Goal: Information Seeking & Learning: Stay updated

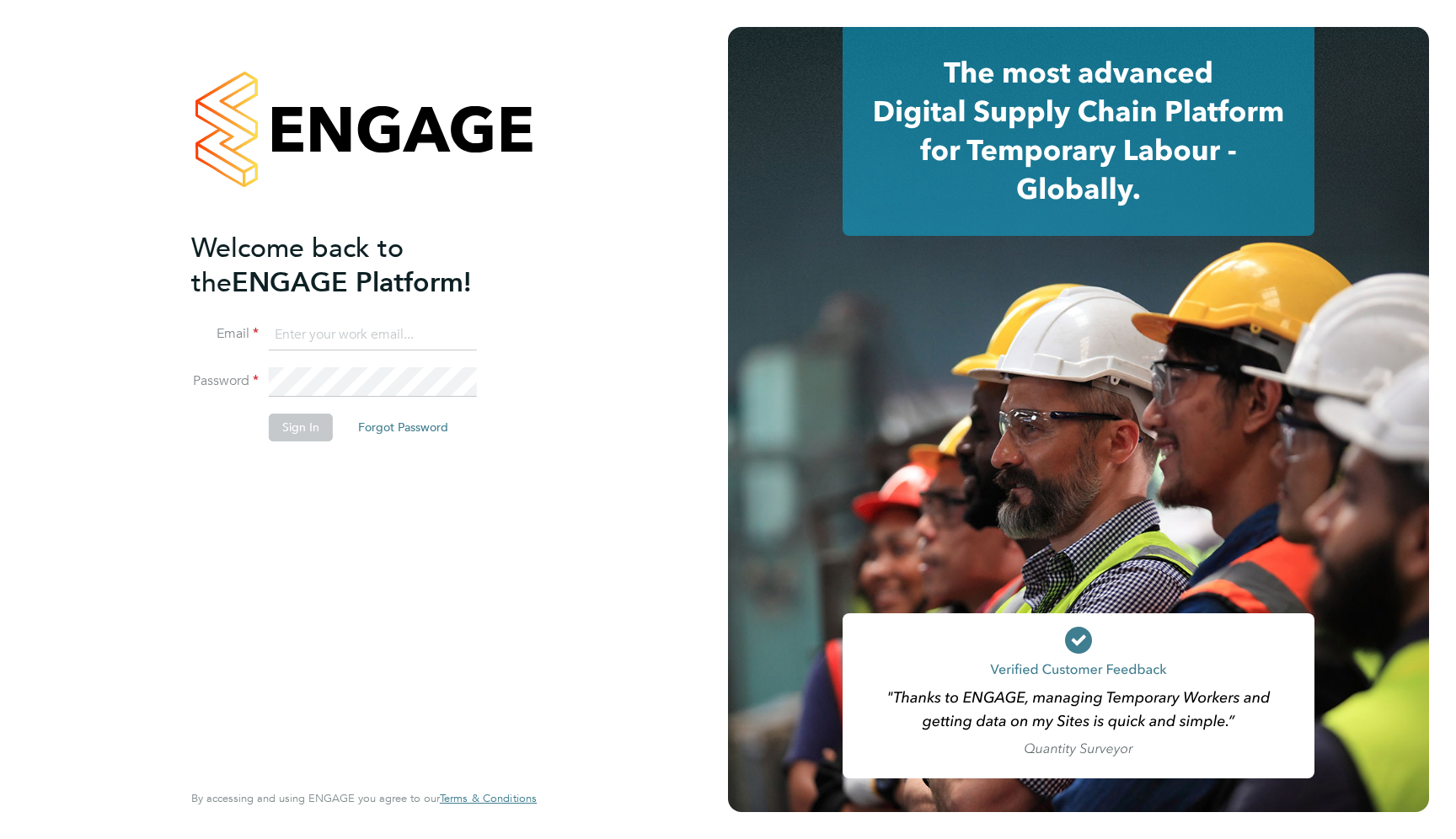
click at [313, 336] on input at bounding box center [373, 335] width 208 height 30
type input "support@engagelabs.io"
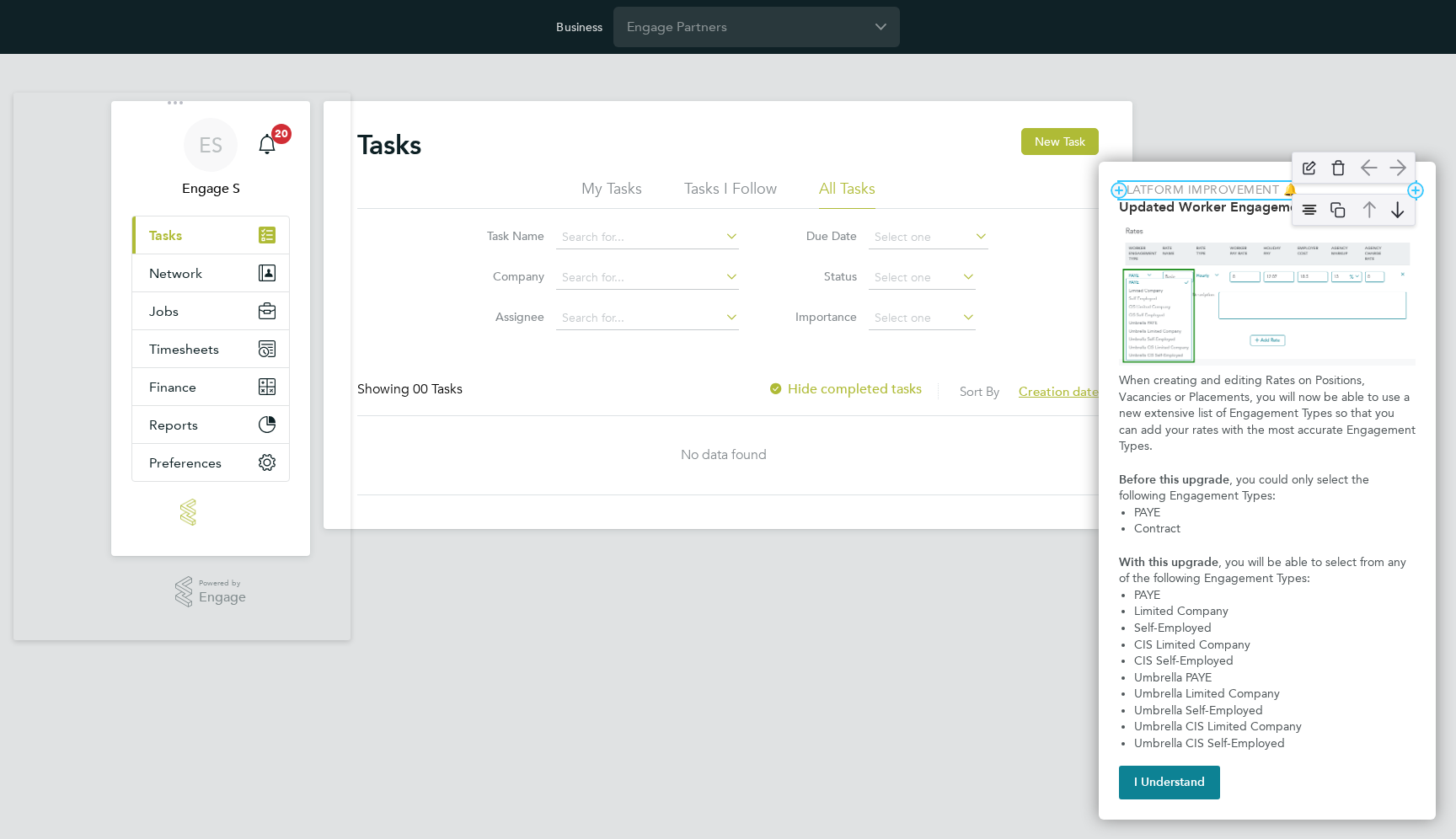
click at [1232, 191] on p "Platform Improvement 🔔" at bounding box center [1267, 190] width 296 height 17
click at [1282, 206] on h2 "Updated Worker Engagement Type Options" at bounding box center [1267, 206] width 296 height 16
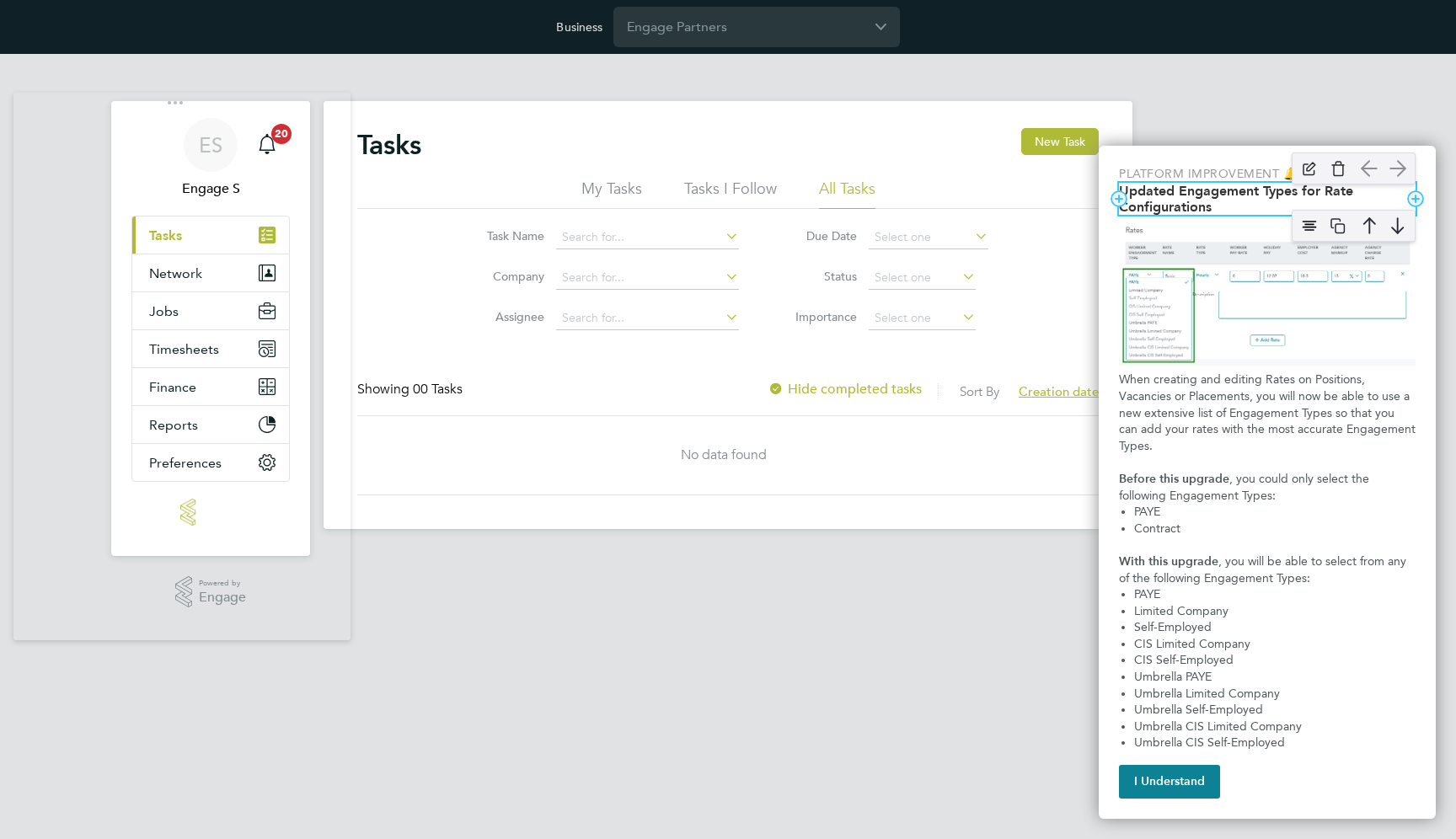
click at [1283, 192] on div "Updated Worker Engagement Type Options" at bounding box center [1353, 168] width 140 height 49
click at [1308, 222] on img "Updated Worker Engagement Type Options" at bounding box center [1310, 226] width 26 height 26
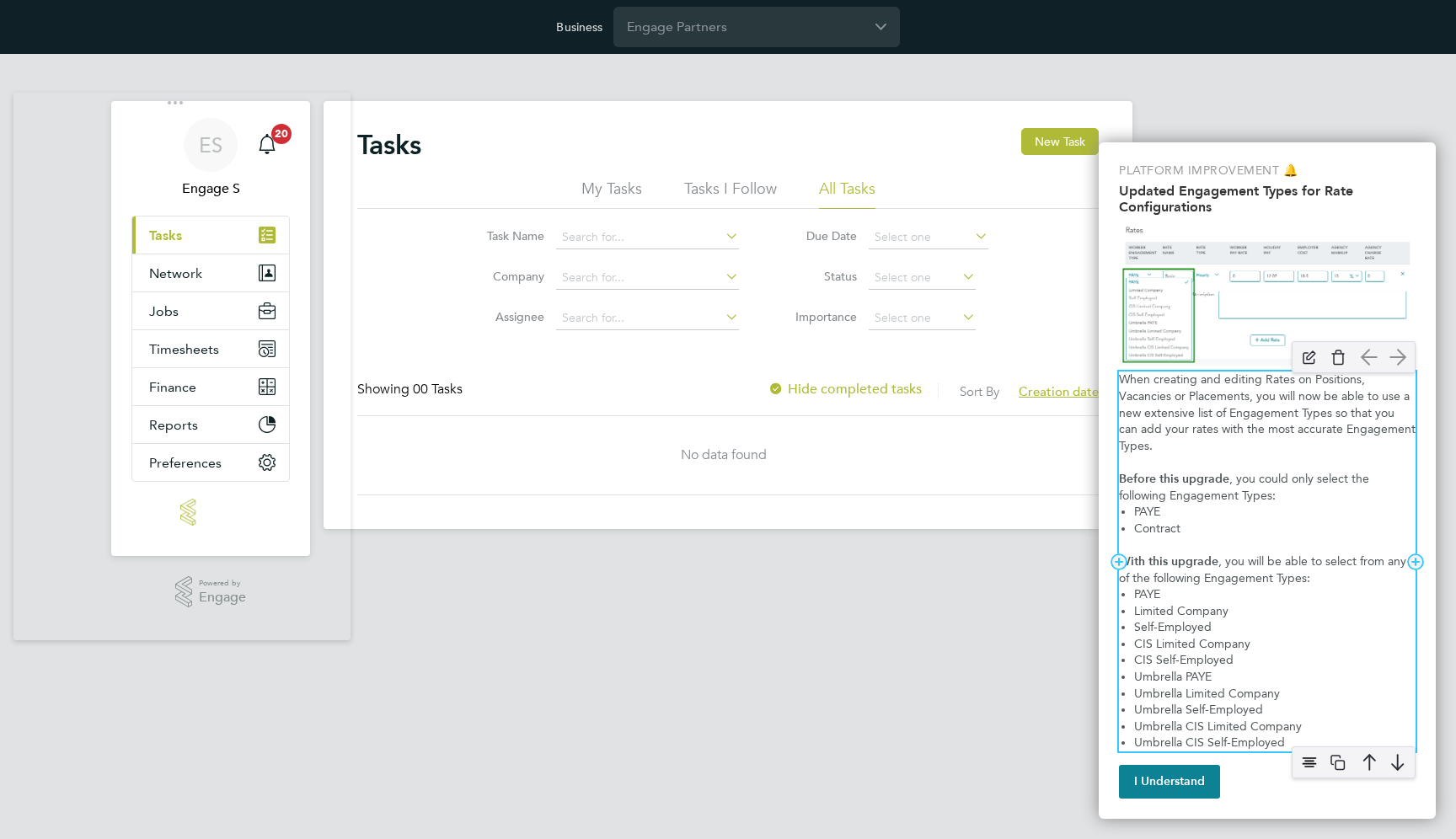
click at [1206, 403] on p "When creating and editing Rates on Positions, Vacancies or Placements, you will…" at bounding box center [1267, 413] width 296 height 82
click at [1285, 404] on p "When creating and editing Rates on Positions, Vacancies or Placements, you will…" at bounding box center [1267, 413] width 296 height 82
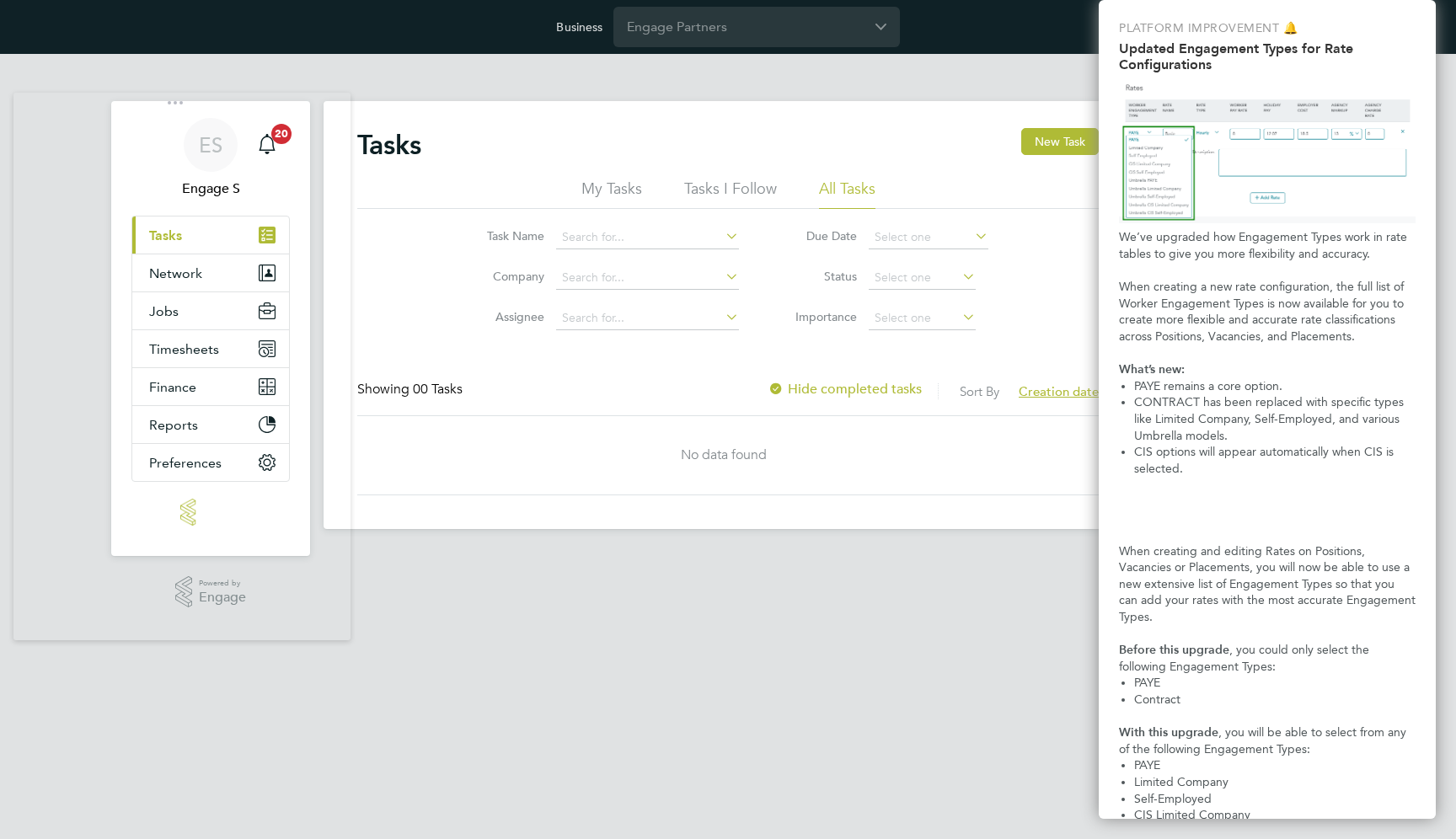
click at [571, 556] on html "Business Engage Partners ES Engage S Notifications 20 Applications: Current pag…" at bounding box center [728, 277] width 1456 height 556
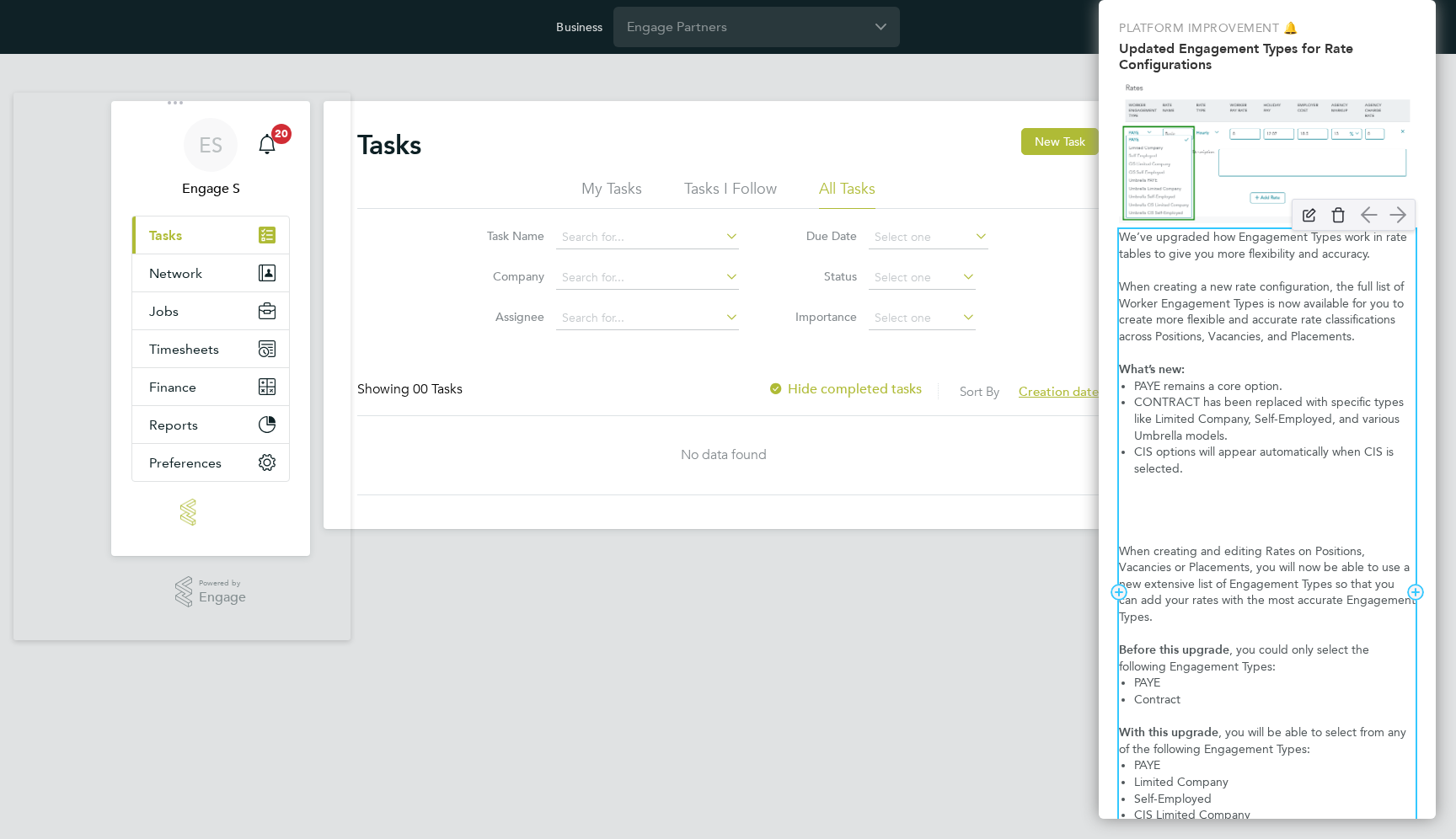
click at [1196, 289] on p "When creating a new rate configuration, the full list of Worker Engagement Type…" at bounding box center [1267, 312] width 296 height 66
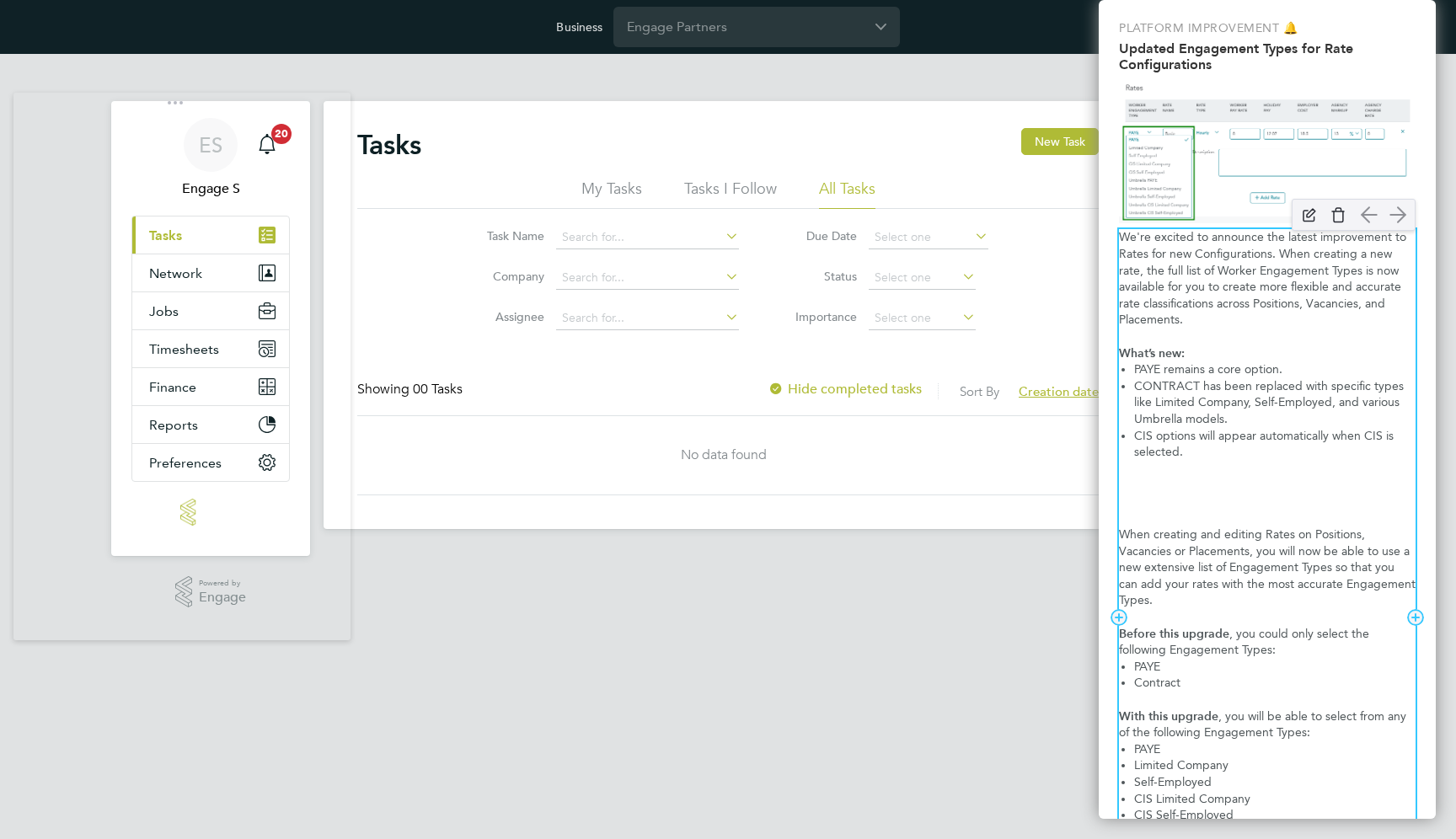
click at [1230, 288] on p "We're excited to announce the latest improvement to Rates for new Configuration…" at bounding box center [1267, 279] width 296 height 99
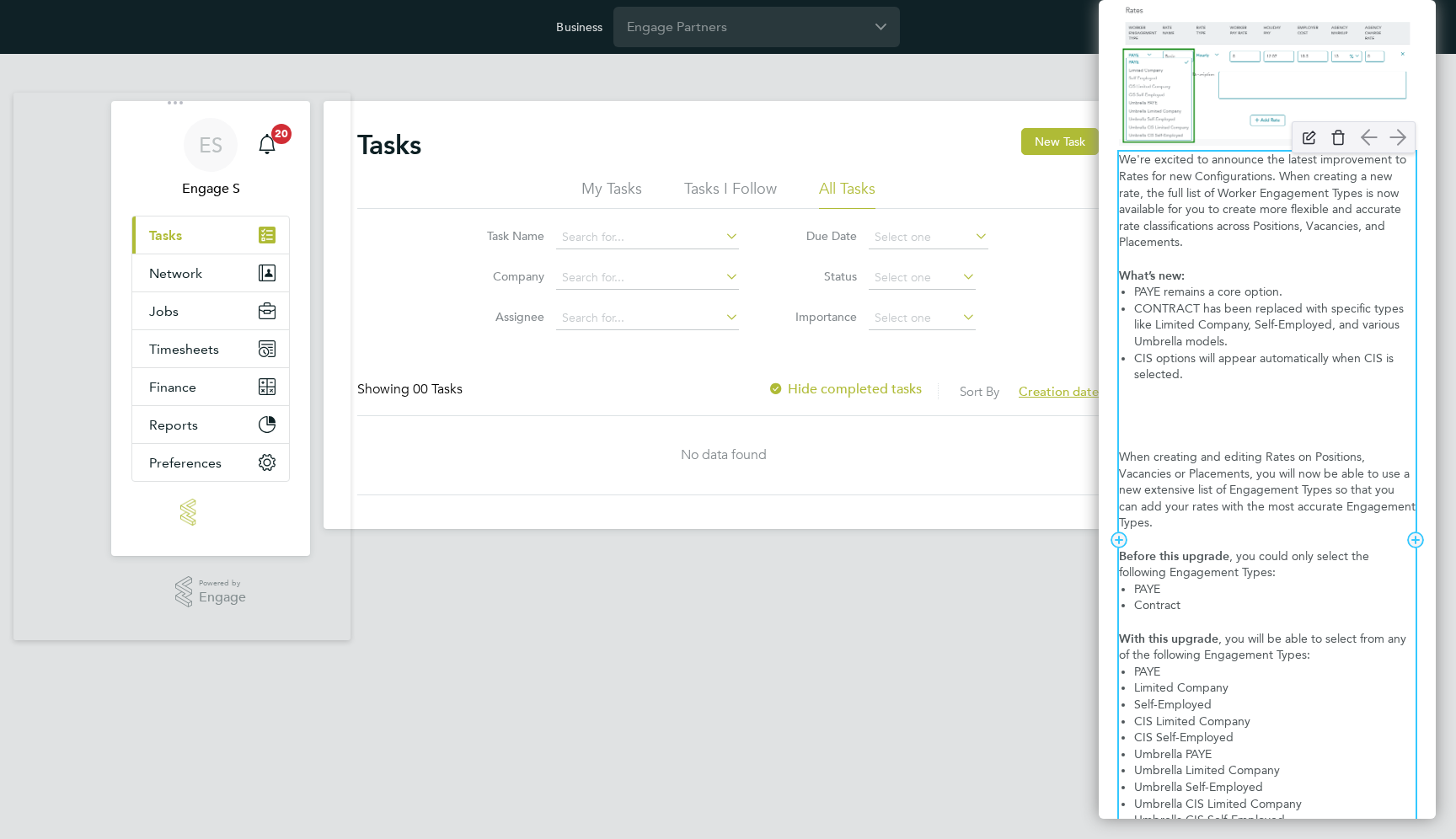
scroll to position [269, 0]
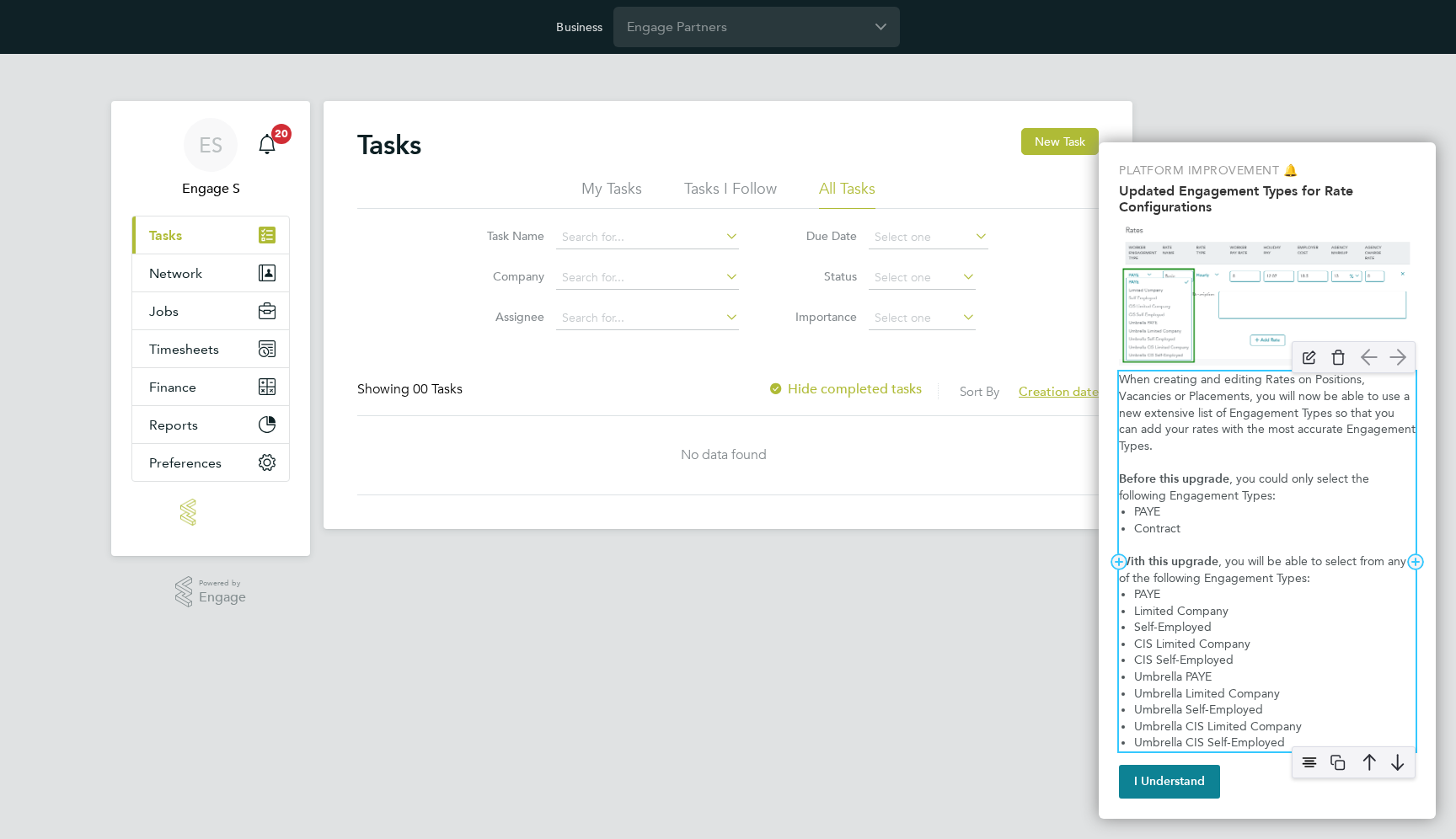
click at [1205, 387] on p "When creating and editing Rates on Positions, Vacancies or Placements, you will…" at bounding box center [1267, 413] width 296 height 82
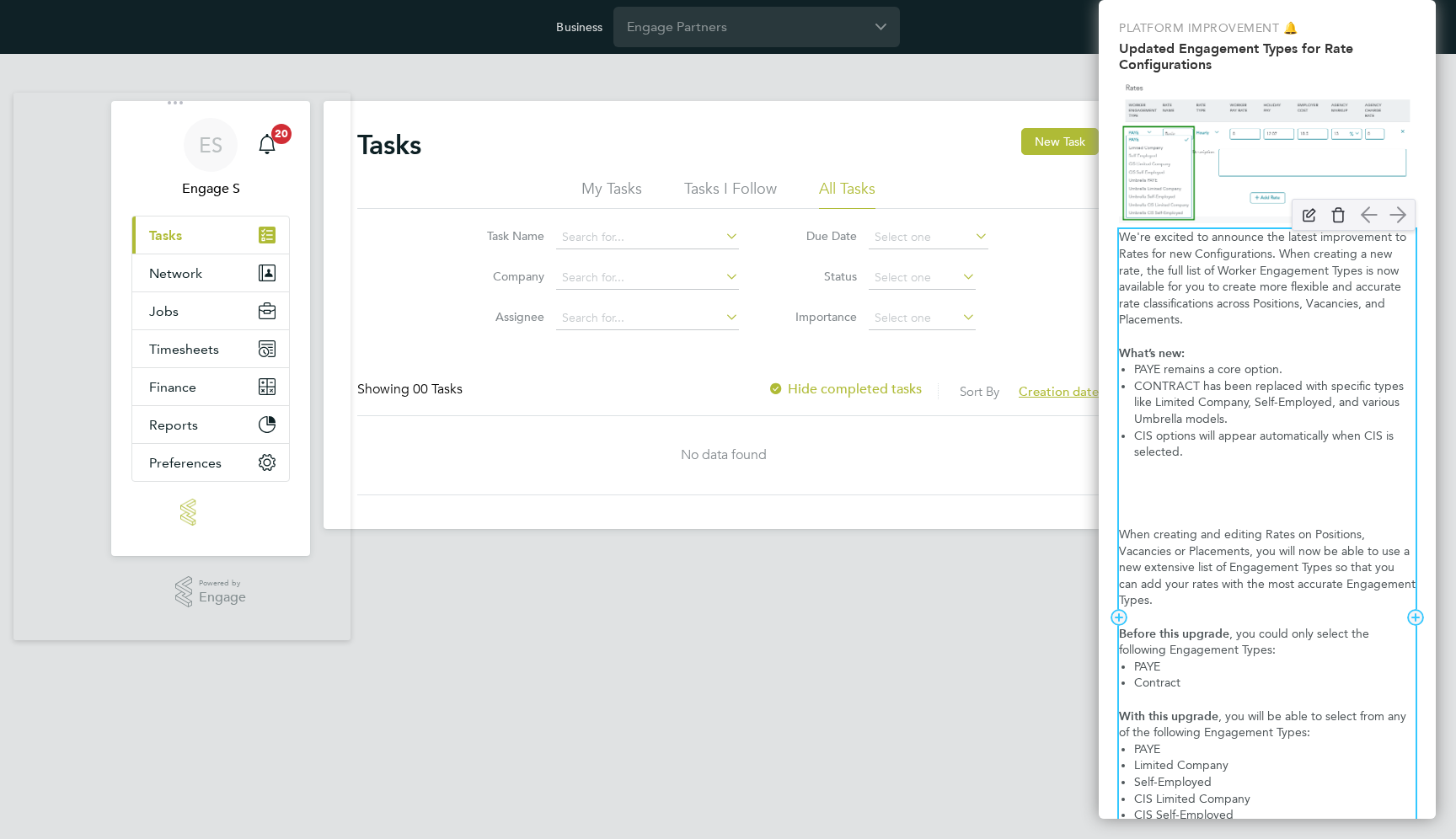
click at [1190, 289] on p "We're excited to announce the latest improvement to Rates for new Configuration…" at bounding box center [1267, 279] width 296 height 99
